Goal: Task Accomplishment & Management: Manage account settings

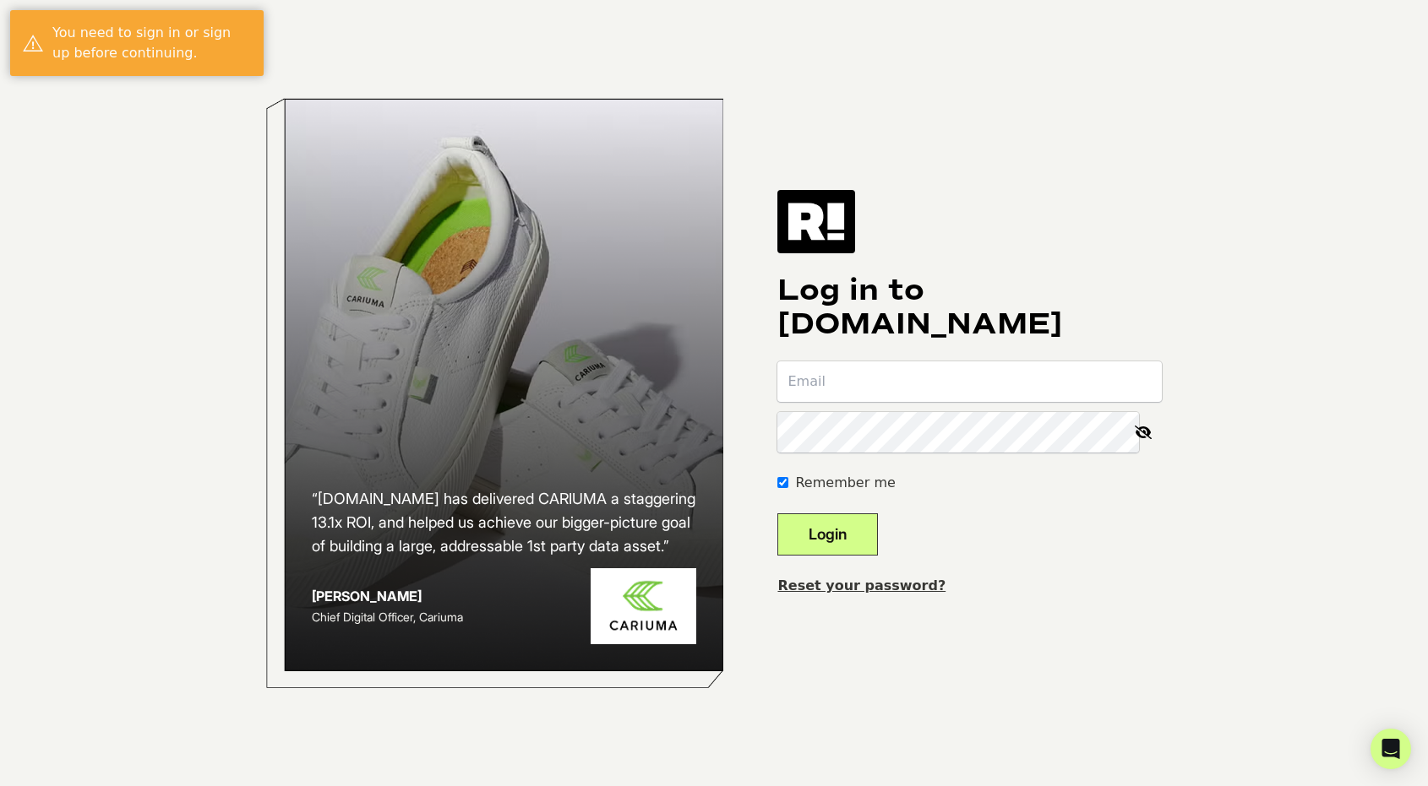
click at [875, 539] on button "Login" at bounding box center [827, 535] width 101 height 42
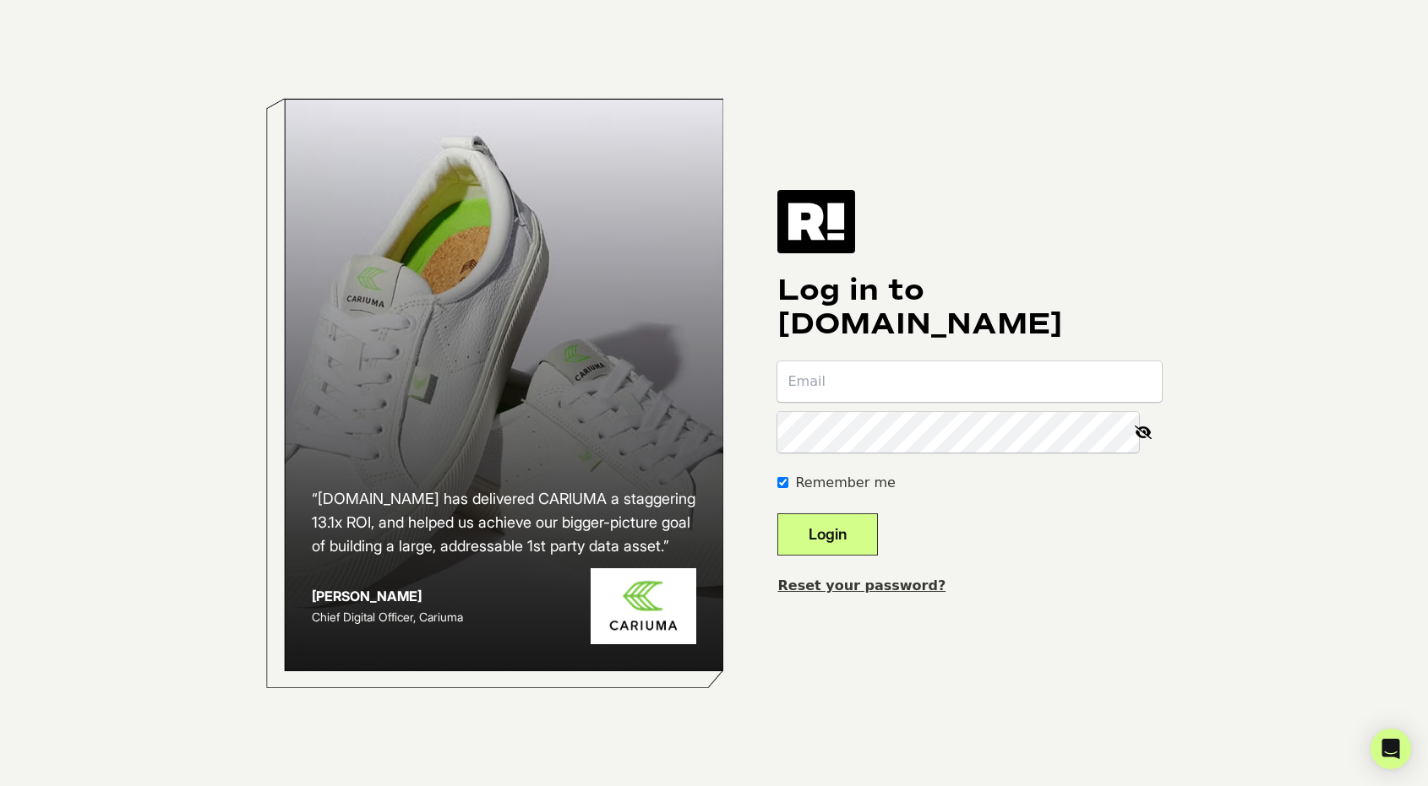
click at [922, 384] on input "email" at bounding box center [969, 382] width 384 height 41
type input "[EMAIL_ADDRESS][DOMAIN_NAME]"
click at [878, 531] on button "Login" at bounding box center [827, 535] width 101 height 42
click at [858, 382] on input "email" at bounding box center [969, 382] width 384 height 41
type input "[EMAIL_ADDRESS][DOMAIN_NAME]"
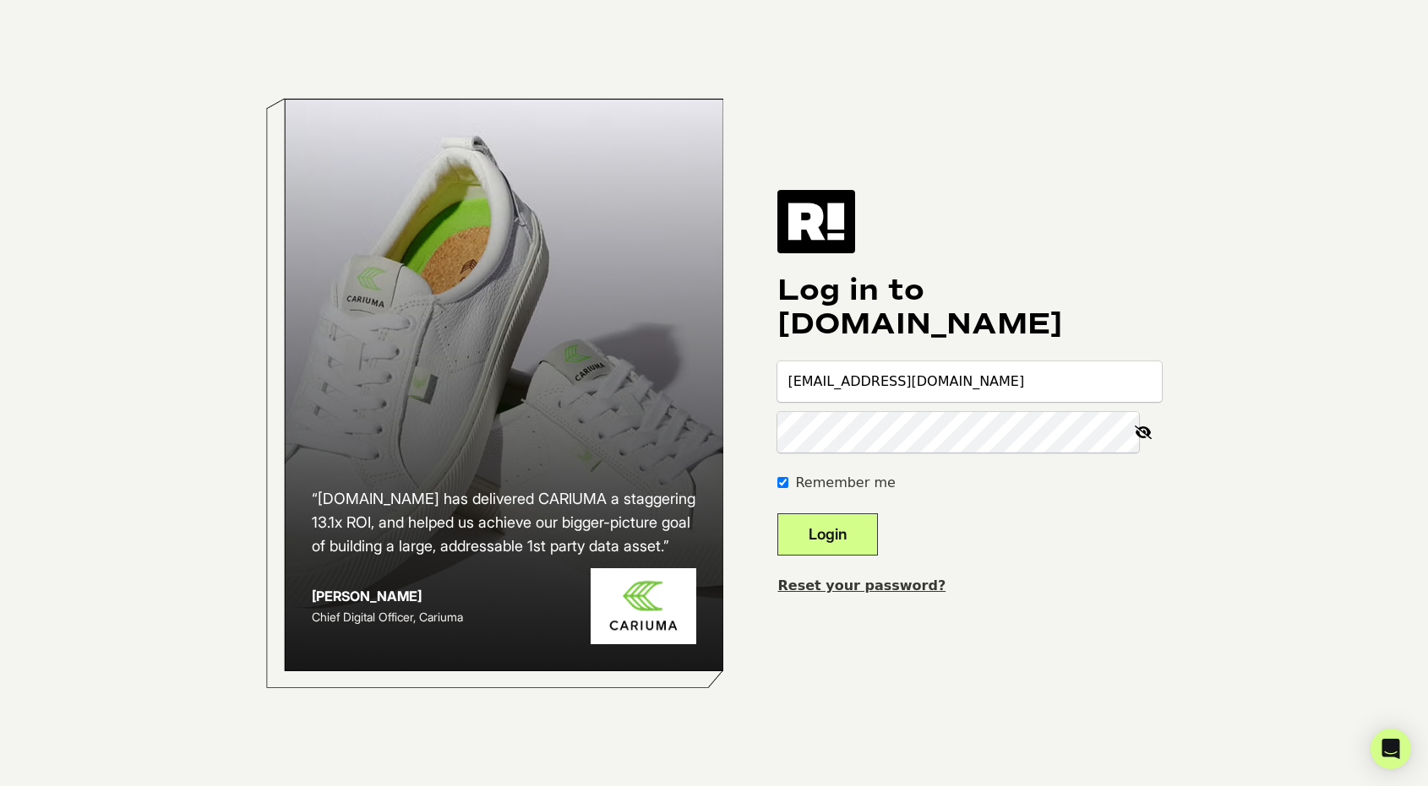
click at [777, 514] on button "Login" at bounding box center [827, 535] width 101 height 42
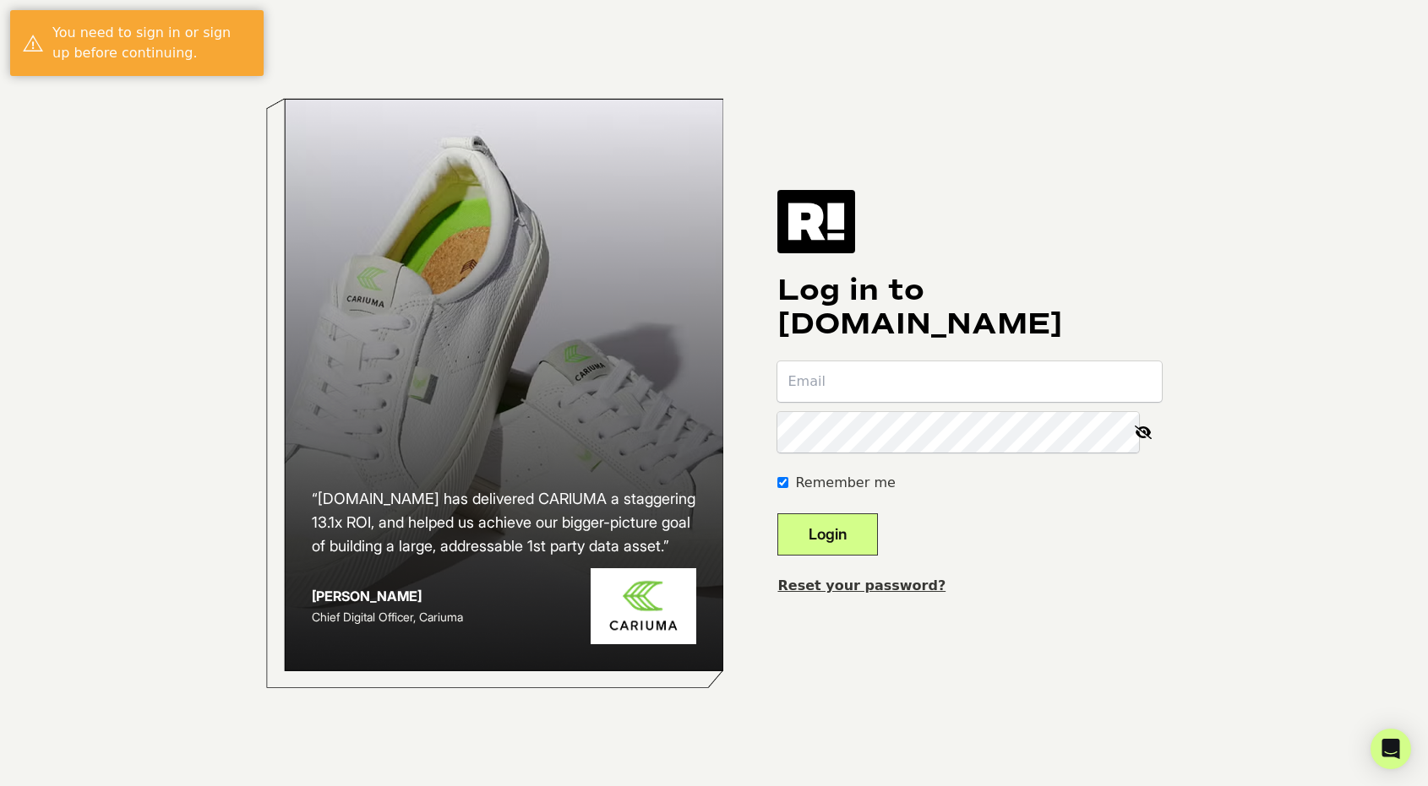
click at [863, 379] on input "email" at bounding box center [969, 382] width 384 height 41
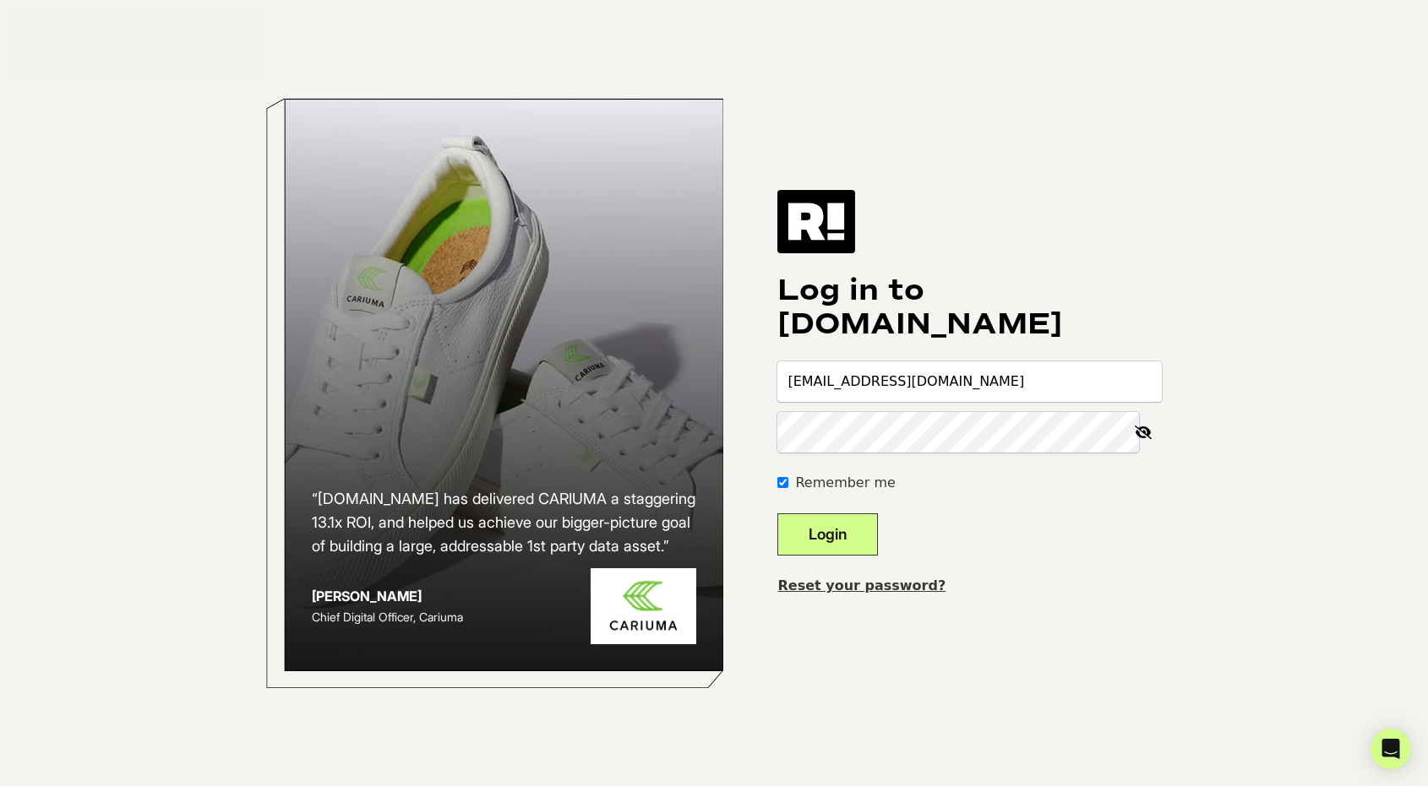
type input "[EMAIL_ADDRESS][DOMAIN_NAME]"
click at [887, 583] on link "Reset your password?" at bounding box center [861, 586] width 168 height 16
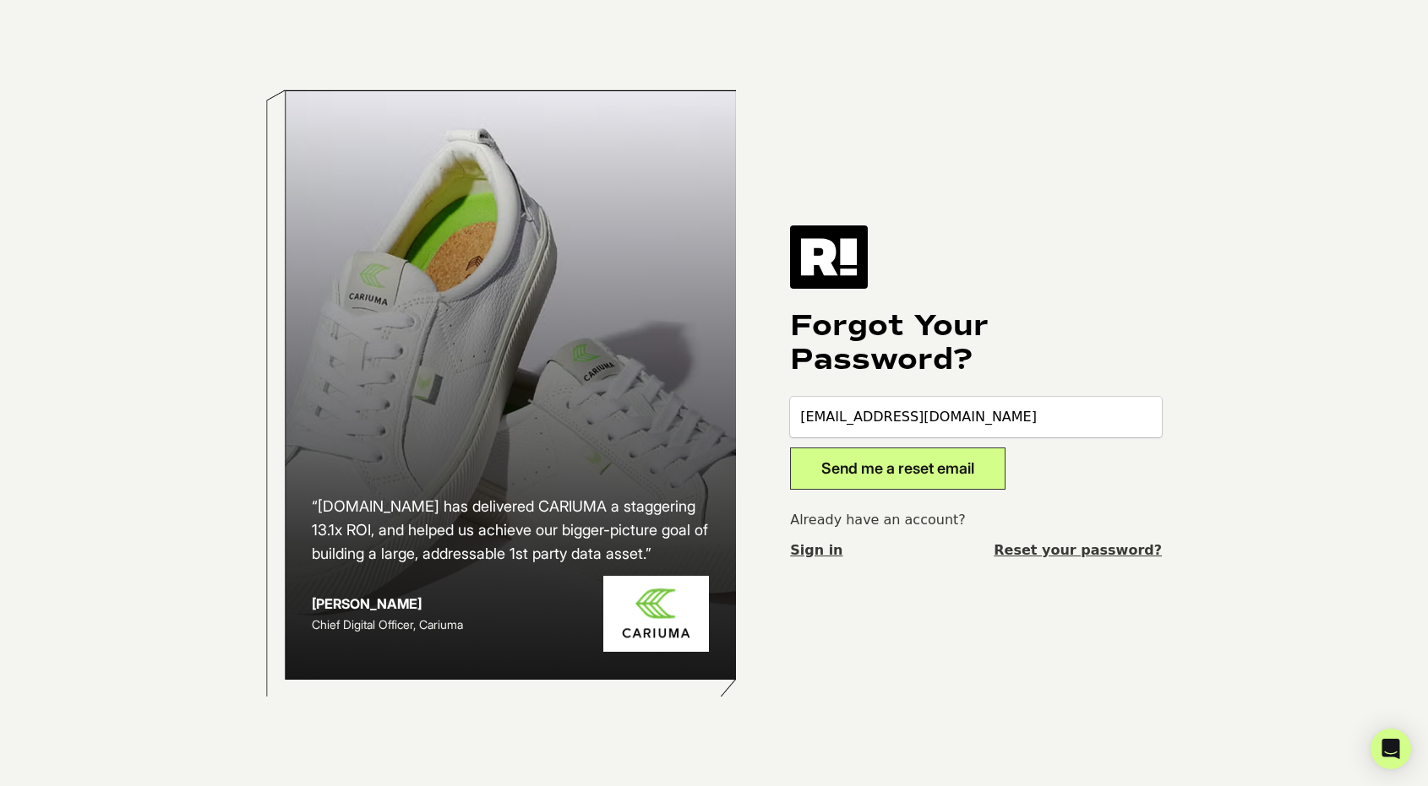
type input "chardewig@dwventures.com"
click at [906, 458] on button "Send me a reset email" at bounding box center [897, 469] width 215 height 42
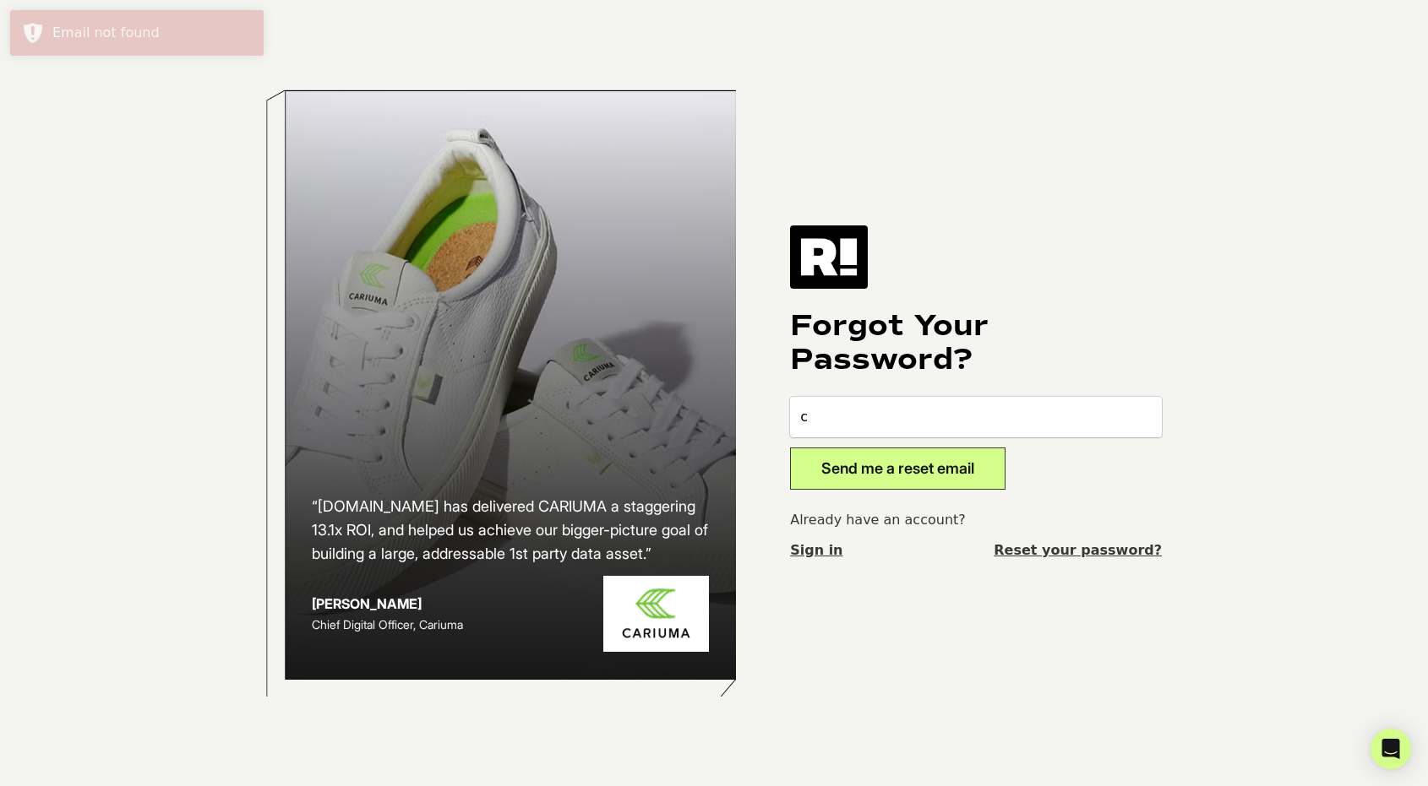
type input "c"
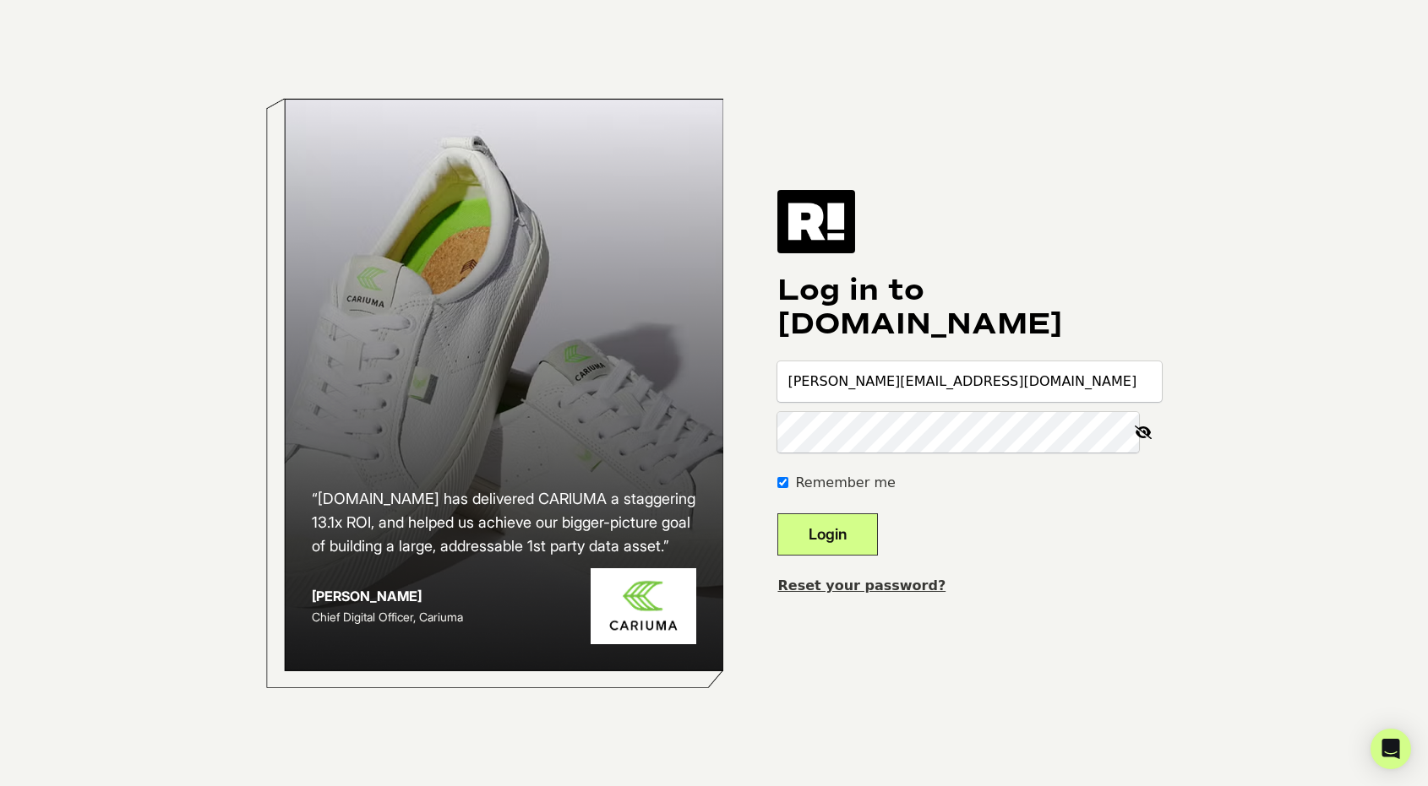
type input "[PERSON_NAME][EMAIL_ADDRESS][DOMAIN_NAME]"
click at [846, 536] on button "Login" at bounding box center [827, 535] width 101 height 42
click at [829, 590] on link "Reset your password?" at bounding box center [861, 586] width 168 height 16
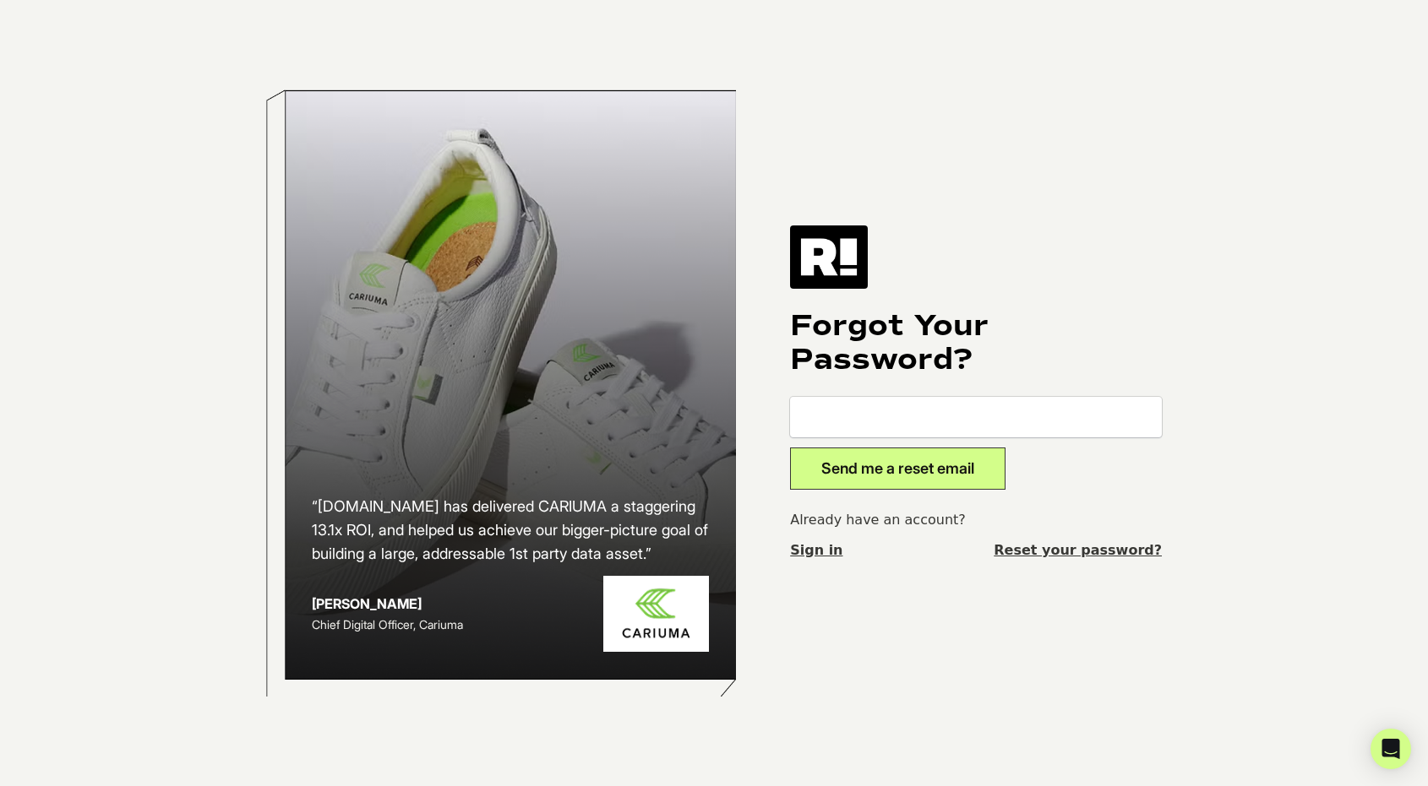
click at [855, 417] on input "email" at bounding box center [976, 417] width 372 height 41
type input "[EMAIL_ADDRESS][DOMAIN_NAME]"
click at [790, 448] on button "Send me a reset email" at bounding box center [897, 469] width 215 height 42
paste input "[EMAIL_ADDRESS][DOMAIN_NAME]"
type input "[EMAIL_ADDRESS][DOMAIN_NAME]"
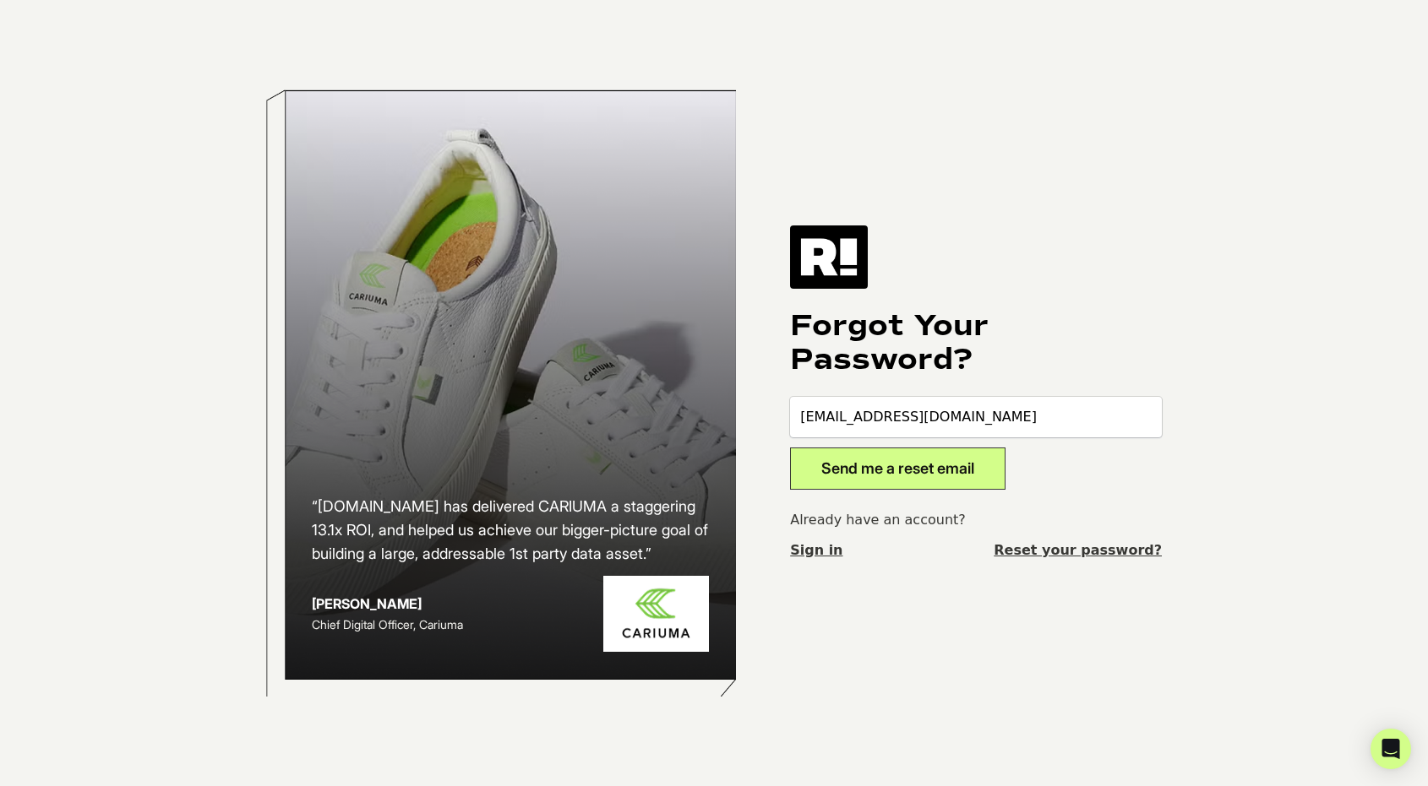
click at [862, 460] on button "Send me a reset email" at bounding box center [897, 469] width 215 height 42
